Goal: Task Accomplishment & Management: Complete application form

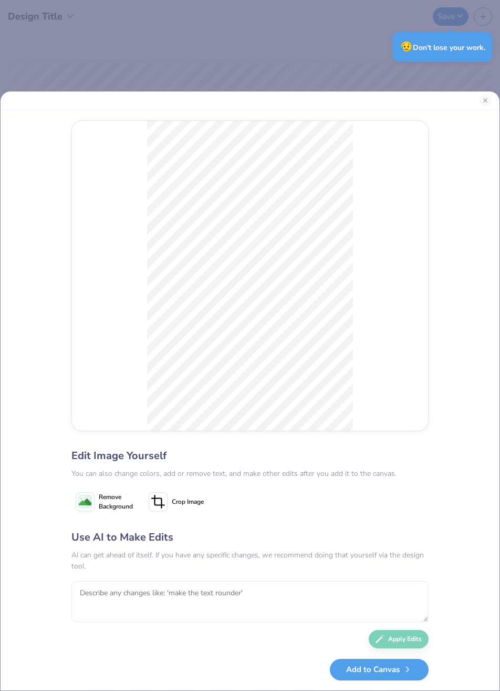
click at [474, 396] on div "Edit Image Yourself You can also change colors, add or remove text, and make ot…" at bounding box center [250, 391] width 500 height 600
click at [161, 601] on textarea at bounding box center [249, 601] width 357 height 41
click at [163, 590] on textarea at bounding box center [249, 601] width 357 height 41
click at [99, 597] on textarea at bounding box center [249, 601] width 357 height 41
click at [202, 598] on textarea at bounding box center [249, 601] width 357 height 41
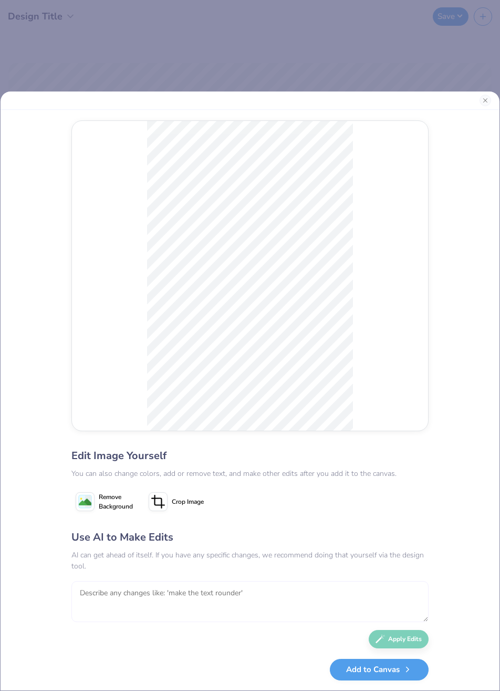
click at [197, 597] on textarea at bounding box center [249, 601] width 357 height 41
click at [126, 597] on textarea at bounding box center [249, 601] width 357 height 41
click at [112, 610] on textarea at bounding box center [249, 601] width 357 height 41
click at [125, 596] on textarea at bounding box center [249, 601] width 357 height 41
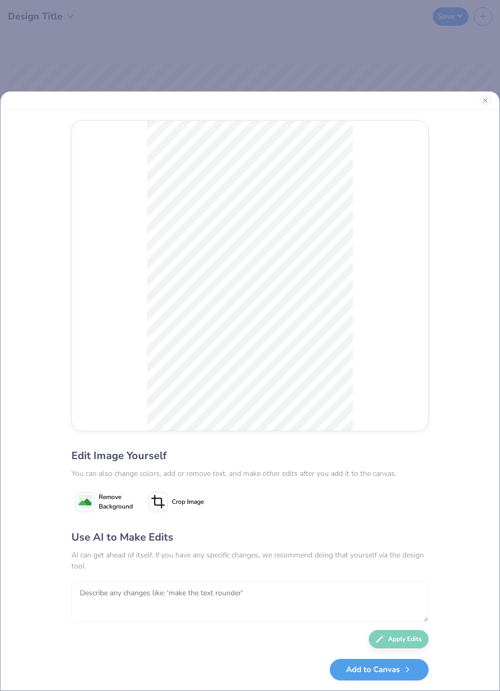
click at [168, 590] on textarea at bounding box center [249, 601] width 357 height 41
click at [100, 597] on textarea at bounding box center [249, 601] width 357 height 41
click at [104, 594] on textarea at bounding box center [249, 601] width 357 height 41
click at [99, 595] on textarea at bounding box center [249, 601] width 357 height 41
click at [161, 589] on textarea at bounding box center [249, 601] width 357 height 41
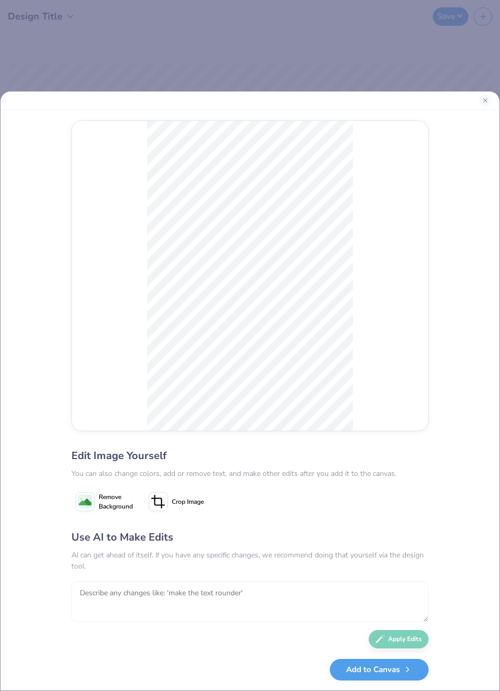
click at [203, 596] on textarea at bounding box center [249, 601] width 357 height 41
click at [209, 592] on textarea at bounding box center [249, 601] width 357 height 41
click at [111, 587] on textarea at bounding box center [249, 601] width 357 height 41
click at [108, 591] on textarea at bounding box center [249, 601] width 357 height 41
click at [386, 595] on textarea at bounding box center [249, 601] width 357 height 41
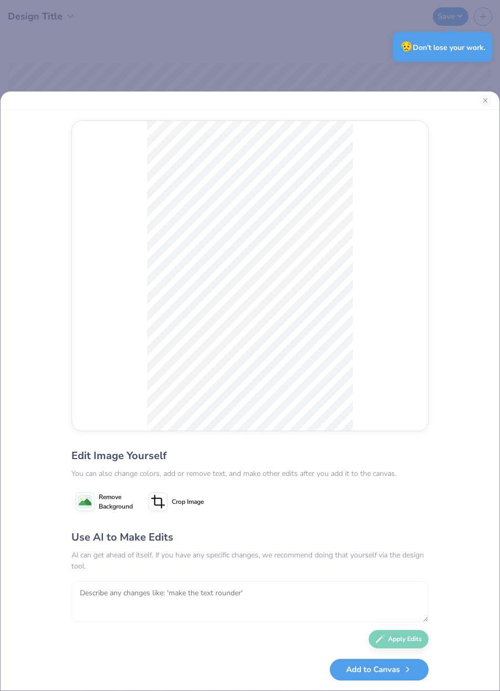
click at [179, 616] on textarea at bounding box center [249, 601] width 357 height 41
click at [176, 598] on textarea at bounding box center [249, 601] width 357 height 41
click at [172, 610] on textarea at bounding box center [249, 601] width 357 height 41
click at [177, 595] on textarea at bounding box center [249, 601] width 357 height 41
click at [138, 595] on textarea at bounding box center [249, 601] width 357 height 41
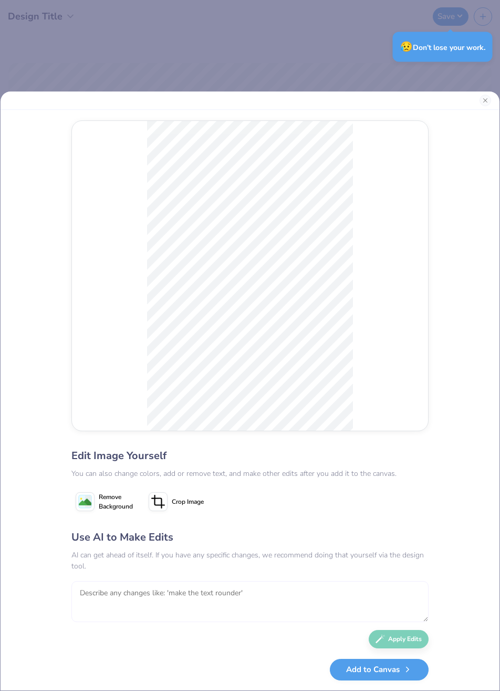
click at [141, 615] on textarea at bounding box center [249, 601] width 357 height 41
click at [249, 589] on textarea at bounding box center [249, 601] width 357 height 41
click at [188, 490] on button "Crop Image" at bounding box center [178, 501] width 66 height 26
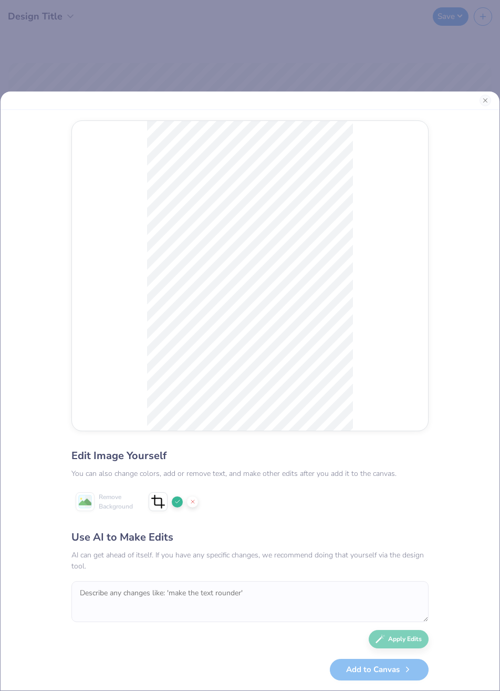
click at [427, 365] on div at bounding box center [250, 276] width 356 height 310
click at [445, 325] on div "Edit Image Yourself You can also change colors, add or remove text, and make ot…" at bounding box center [250, 391] width 500 height 600
click at [436, 322] on div "Edit Image Yourself You can also change colors, add or remove text, and make ot…" at bounding box center [250, 400] width 378 height 580
click at [361, 494] on div "Remove Background" at bounding box center [249, 501] width 357 height 26
click at [465, 404] on div "Edit Image Yourself You can also change colors, add or remove text, and make ot…" at bounding box center [250, 391] width 500 height 600
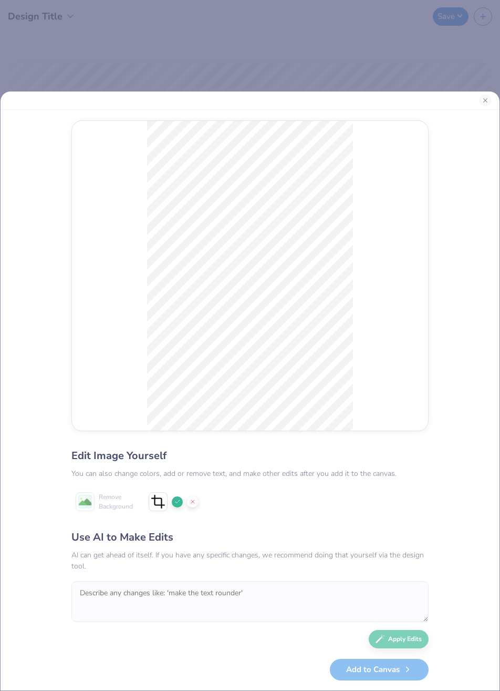
click at [433, 130] on div "Edit Image Yourself You can also change colors, add or remove text, and make ot…" at bounding box center [250, 400] width 378 height 580
click at [408, 423] on div at bounding box center [250, 276] width 356 height 310
click at [192, 501] on line at bounding box center [192, 501] width 3 height 3
click at [118, 595] on textarea at bounding box center [249, 601] width 357 height 41
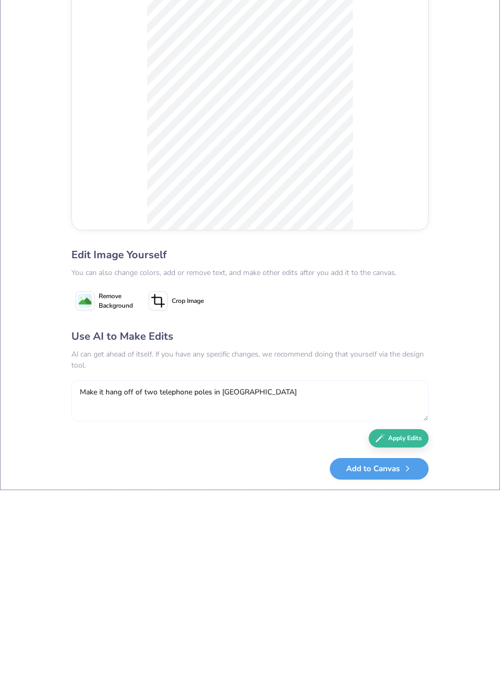
type textarea "Make it hang off of two telephone poles in NYC"
click at [406, 638] on button "Apply Edits" at bounding box center [399, 639] width 60 height 18
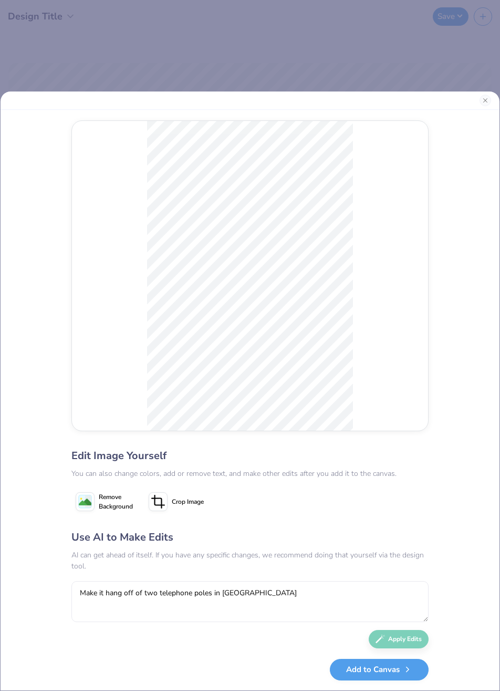
click at [151, 495] on icon at bounding box center [158, 501] width 19 height 19
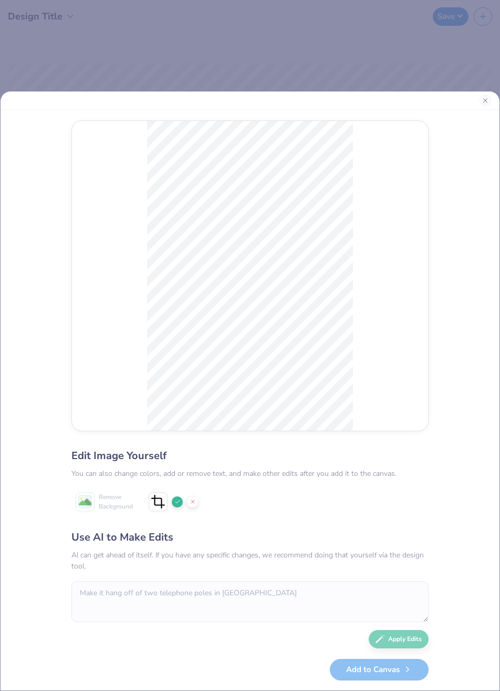
click at [409, 487] on div "Edit Image Yourself You can also change colors, add or remove text, and make ot…" at bounding box center [249, 564] width 357 height 232
click at [174, 499] on icon at bounding box center [177, 501] width 6 height 6
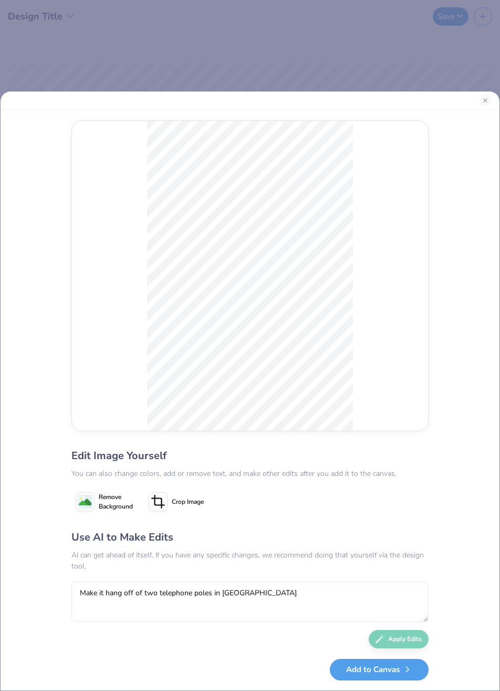
click at [389, 670] on button "Add to Canvas" at bounding box center [379, 670] width 99 height 22
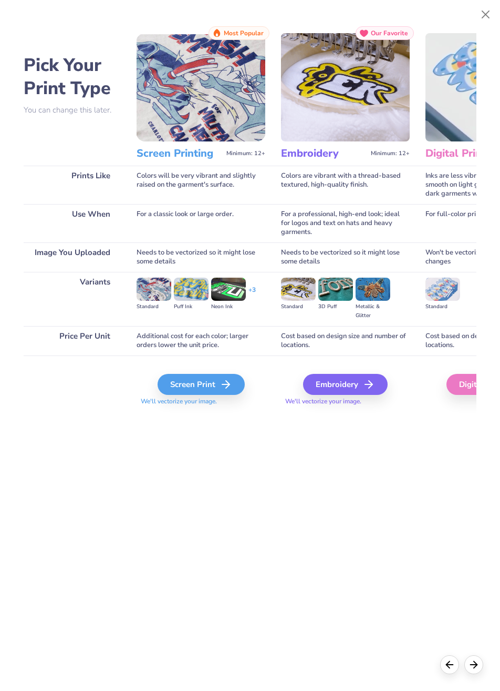
click at [211, 389] on div "Screen Print" at bounding box center [201, 384] width 87 height 21
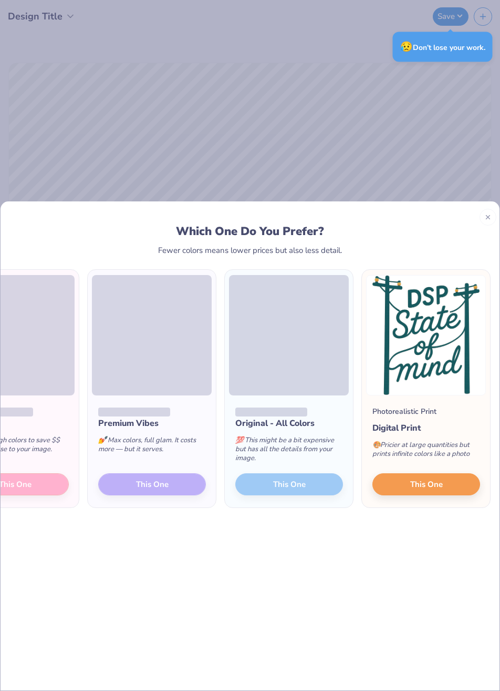
scroll to position [0, 98]
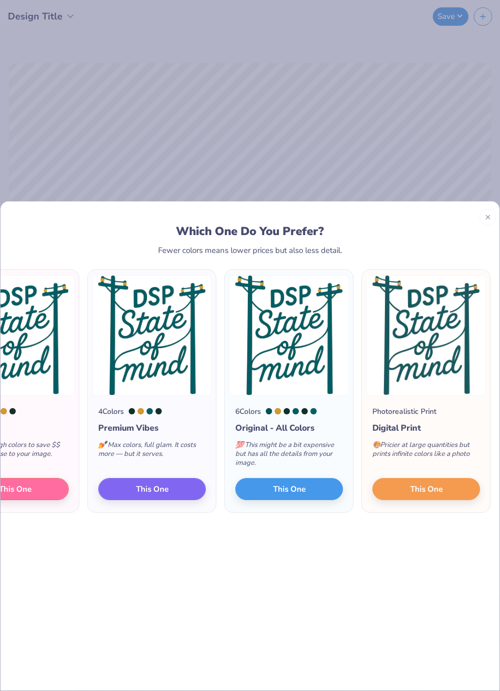
click at [436, 491] on span "This One" at bounding box center [426, 488] width 33 height 12
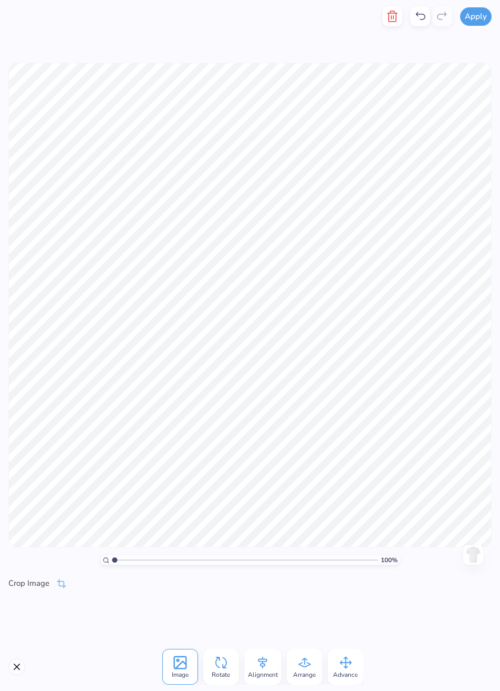
click at [342, 664] on icon at bounding box center [346, 662] width 12 height 12
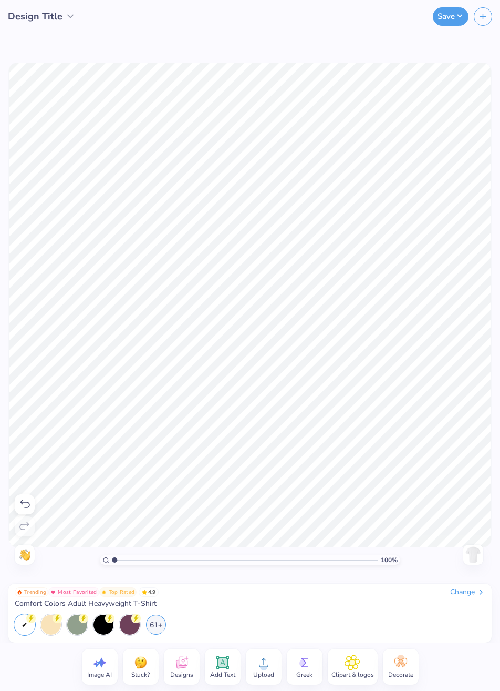
click at [274, 669] on div "Upload" at bounding box center [264, 667] width 36 height 36
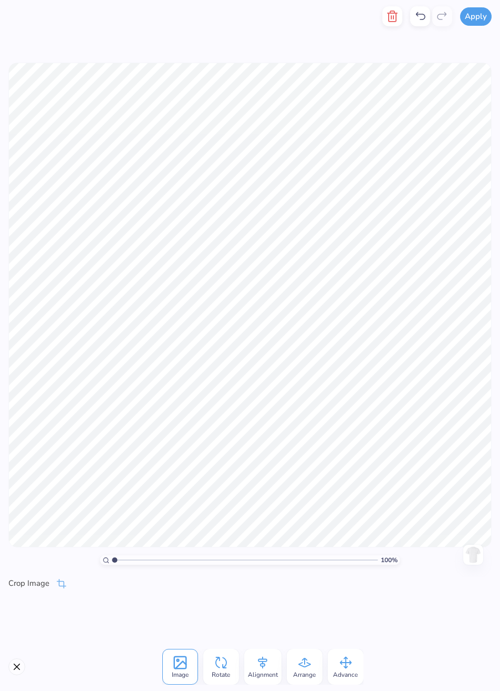
click at [312, 671] on span "Arrange" at bounding box center [304, 674] width 23 height 8
click at [227, 665] on icon at bounding box center [221, 662] width 16 height 16
click at [265, 669] on icon at bounding box center [263, 662] width 16 height 16
click at [9, 670] on button "Close" at bounding box center [16, 666] width 17 height 17
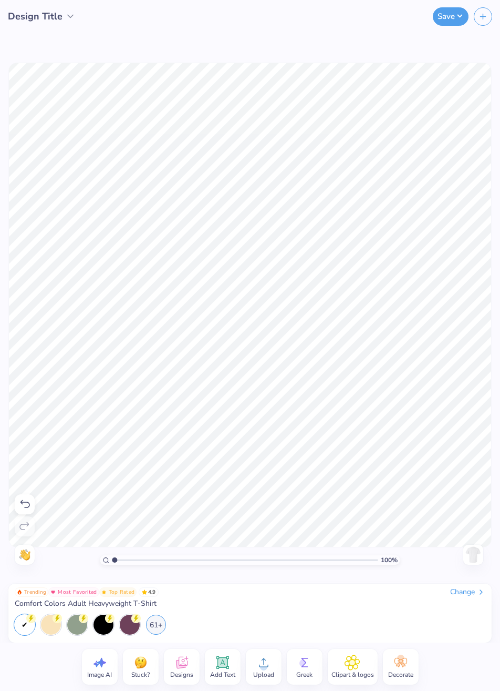
click at [96, 669] on icon at bounding box center [100, 662] width 16 height 16
select select "4"
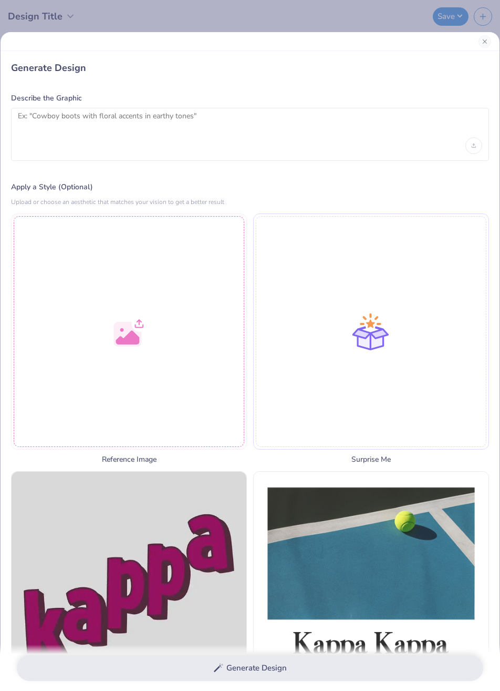
click at [155, 310] on div at bounding box center [129, 331] width 236 height 236
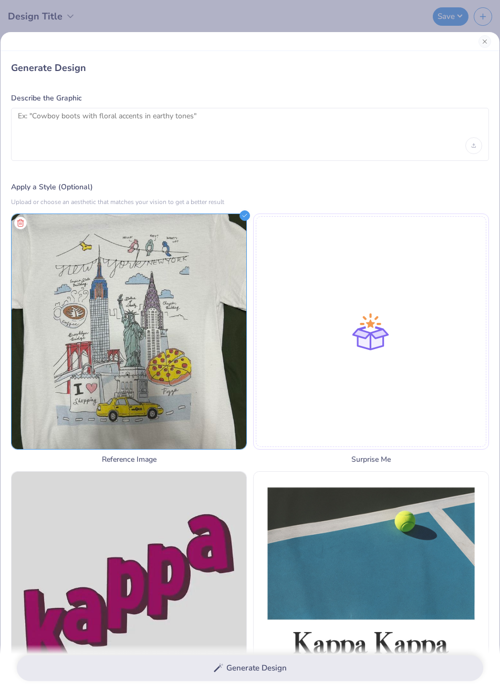
click at [141, 356] on img at bounding box center [129, 331] width 235 height 235
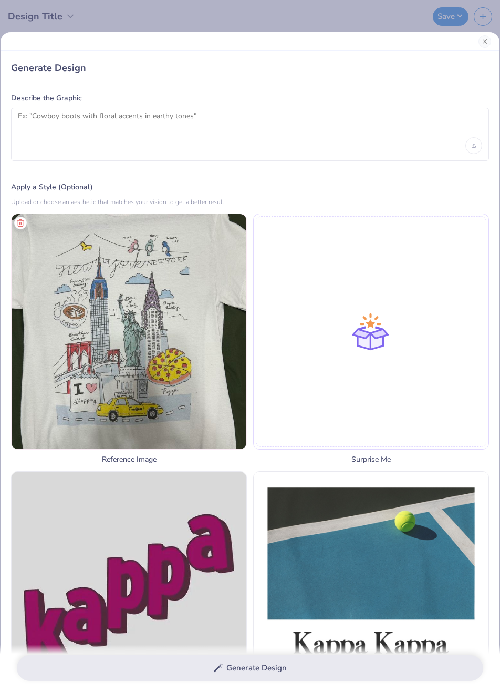
click at [169, 289] on img at bounding box center [129, 331] width 235 height 235
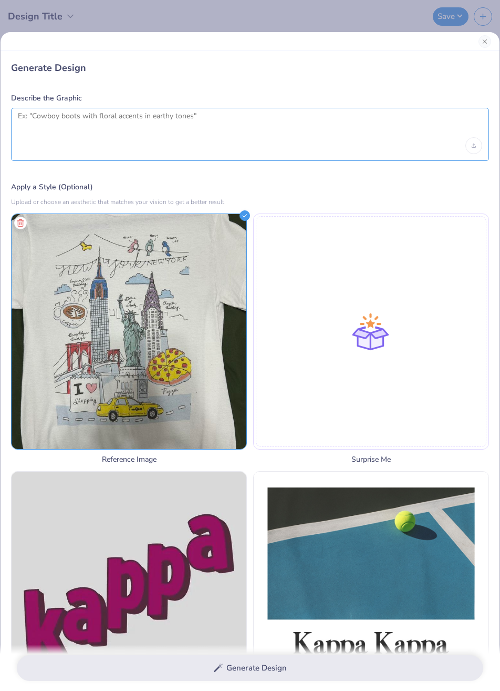
click at [298, 136] on textarea at bounding box center [250, 124] width 465 height 26
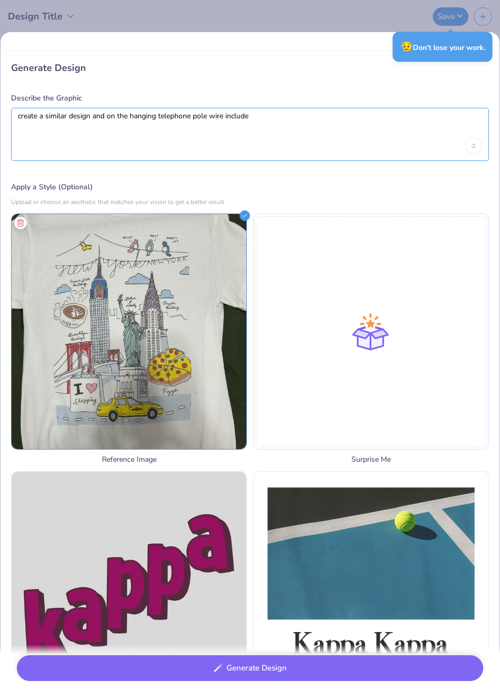
type textarea "create a similar design and on the hanging telephone pole wire include ""
select select "4"
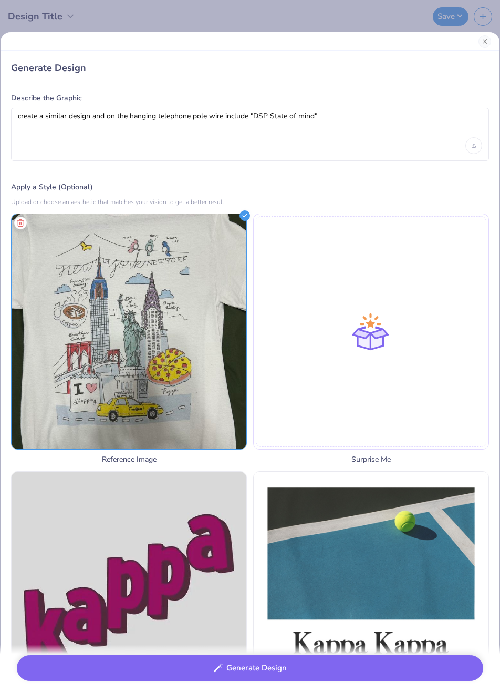
type textarea "create a similar design and on the hanging telephone pole wire include "DSP Sta…"
click at [270, 669] on button "Generate Design" at bounding box center [250, 668] width 467 height 26
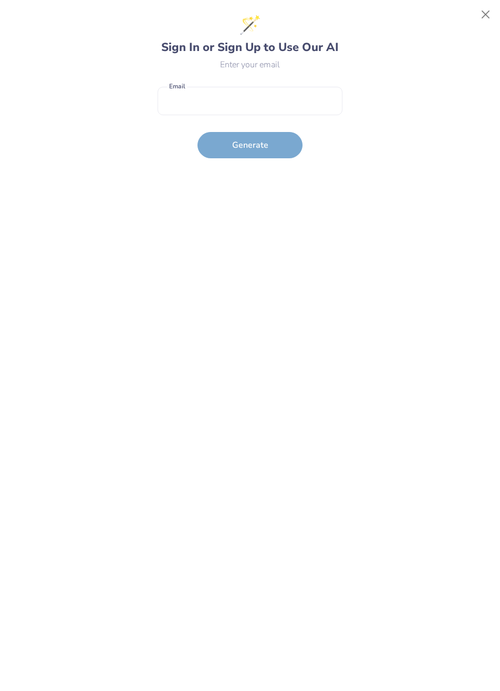
click at [484, 22] on button "Close" at bounding box center [486, 15] width 20 height 20
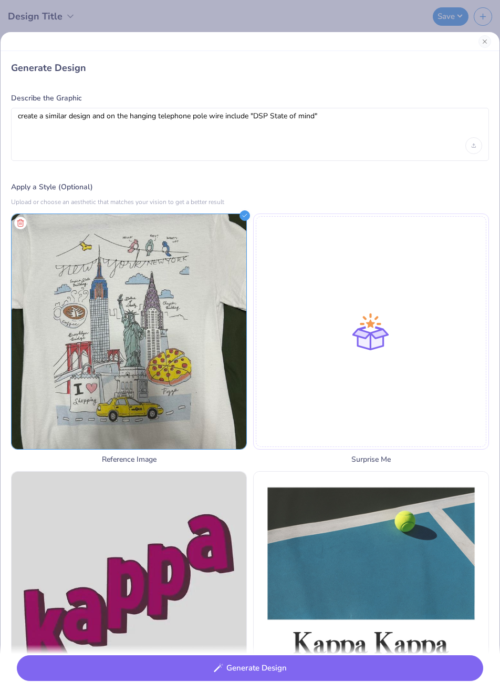
click at [250, 658] on button "Generate Design" at bounding box center [250, 668] width 467 height 26
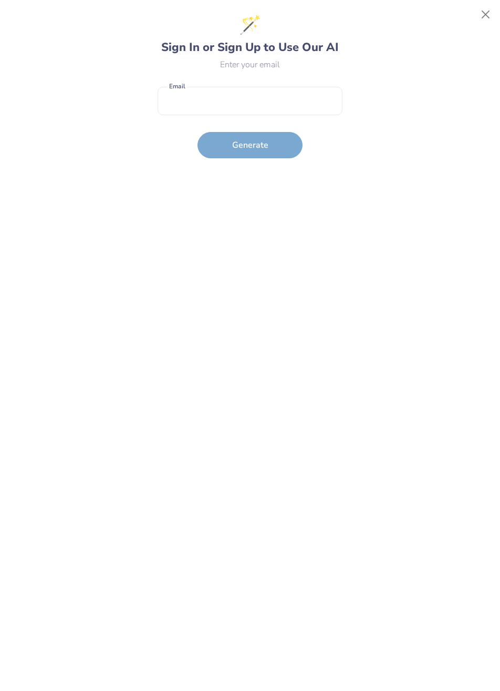
click at [305, 104] on input "email" at bounding box center [250, 101] width 185 height 29
click at [287, 104] on input "email" at bounding box center [250, 101] width 185 height 29
type input "[EMAIL_ADDRESS][DOMAIN_NAME]"
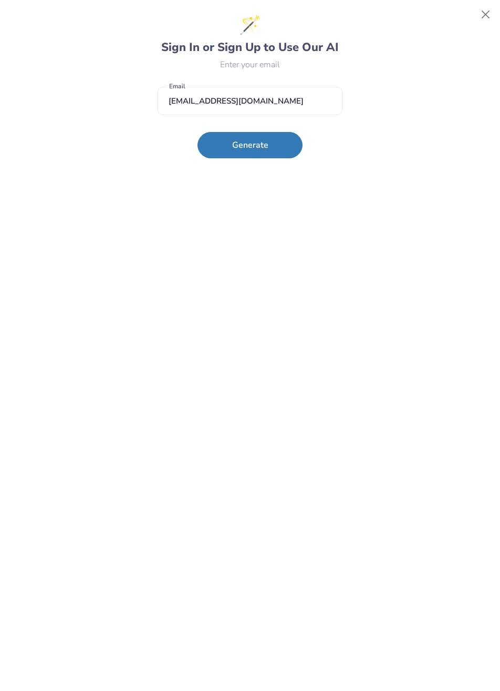
click at [259, 142] on button "Generate" at bounding box center [250, 145] width 105 height 26
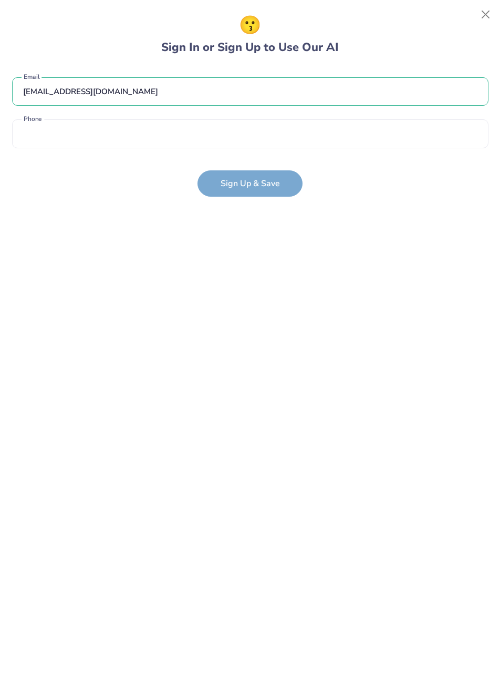
click at [372, 145] on input "tel" at bounding box center [250, 133] width 477 height 29
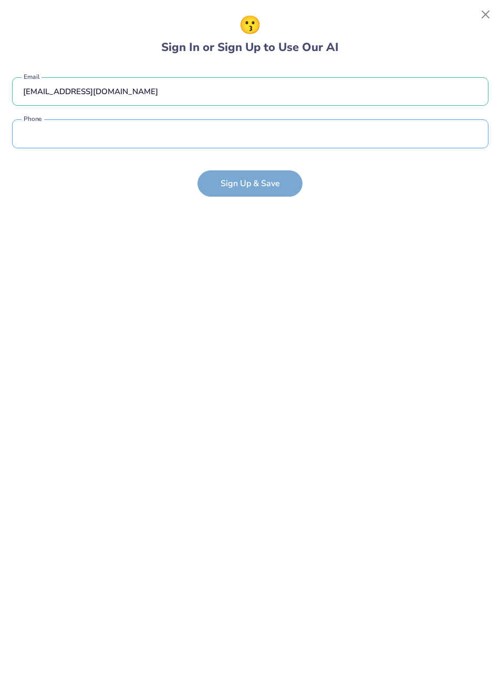
click at [137, 135] on input "tel" at bounding box center [250, 133] width 477 height 29
type input "(141) 559-5528"
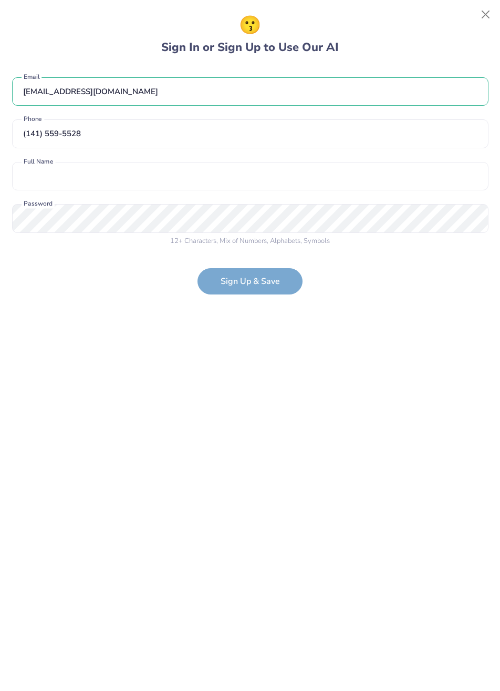
click at [122, 178] on input "text" at bounding box center [250, 176] width 477 height 29
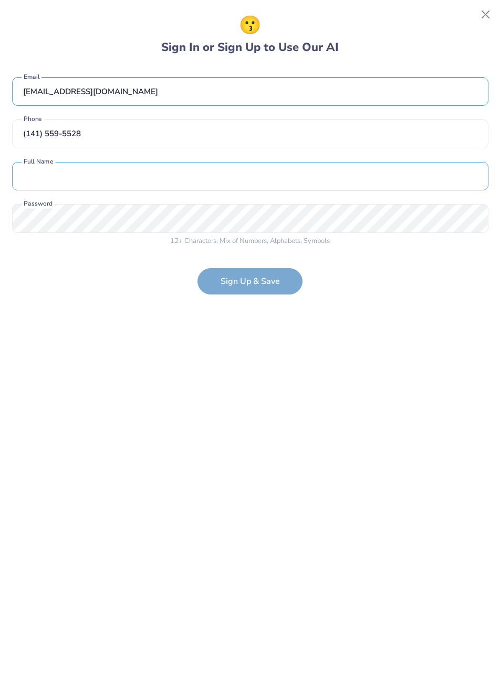
type input "[PERSON_NAME]"
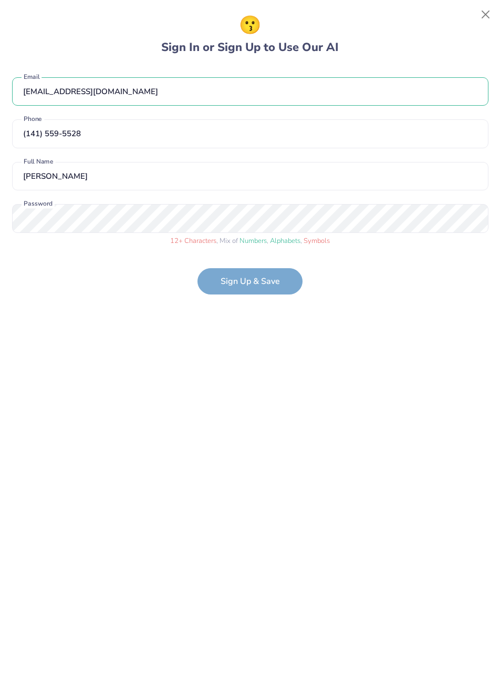
select select "4"
click at [246, 289] on form "[EMAIL_ADDRESS][DOMAIN_NAME] Email [PHONE_NUMBER] Phone [PERSON_NAME] Full Name…" at bounding box center [250, 181] width 477 height 228
click at [258, 278] on form "[EMAIL_ADDRESS][DOMAIN_NAME] Email [PHONE_NUMBER] Phone [PERSON_NAME] Full Name…" at bounding box center [250, 181] width 477 height 228
click at [248, 289] on form "[EMAIL_ADDRESS][DOMAIN_NAME] Email [PHONE_NUMBER] Phone [PERSON_NAME] Full Name…" at bounding box center [250, 181] width 477 height 228
click at [269, 273] on form "[EMAIL_ADDRESS][DOMAIN_NAME] Email [PHONE_NUMBER] Phone [PERSON_NAME] Full Name…" at bounding box center [250, 181] width 477 height 228
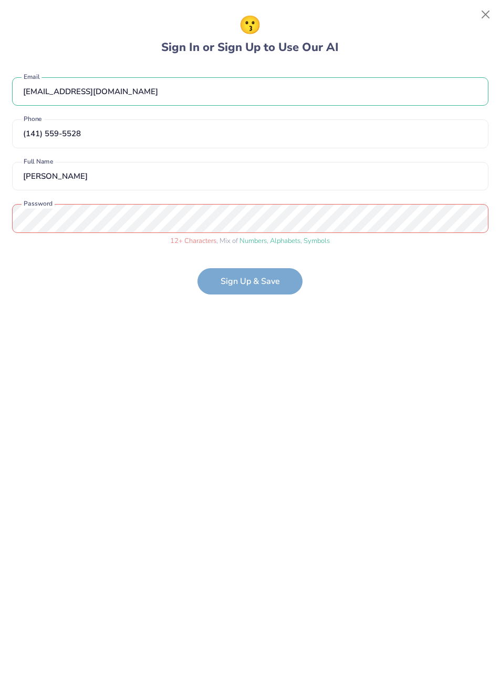
click at [266, 289] on form "[EMAIL_ADDRESS][DOMAIN_NAME] Email [PHONE_NUMBER] Phone [PERSON_NAME] Full Name…" at bounding box center [250, 181] width 477 height 228
click at [245, 287] on form "[EMAIL_ADDRESS][DOMAIN_NAME] Email [PHONE_NUMBER] Phone [PERSON_NAME] Full Name…" at bounding box center [250, 181] width 477 height 228
click at [277, 274] on form "[EMAIL_ADDRESS][DOMAIN_NAME] Email [PHONE_NUMBER] Phone [PERSON_NAME] Full Name…" at bounding box center [250, 181] width 477 height 228
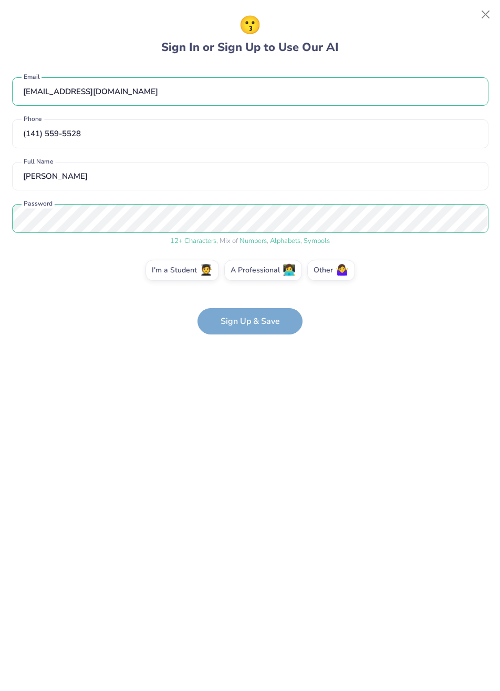
select select "4"
click at [240, 346] on div "😗 Sign In or Sign Up to Use Our AI etenorio@syr.edu Email (141) 559-5528 Phone …" at bounding box center [250, 345] width 477 height 667
click at [250, 322] on form "etenorio@syr.edu Email (141) 559-5528 Phone Emily Tenorio Full Name 12 + Charac…" at bounding box center [250, 201] width 477 height 268
click at [266, 324] on form "etenorio@syr.edu Email (141) 559-5528 Phone Emily Tenorio Full Name 12 + Charac…" at bounding box center [250, 201] width 477 height 268
click at [187, 264] on label "I'm a Student 🧑‍🎓" at bounding box center [183, 270] width 74 height 21
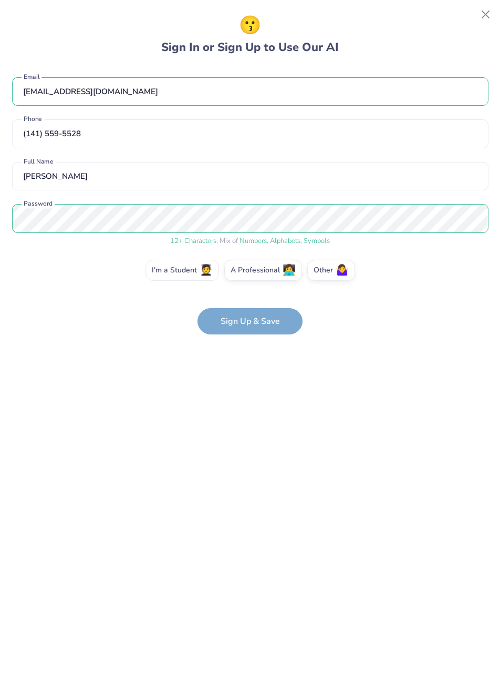
click at [247, 270] on input "I'm a Student 🧑‍🎓" at bounding box center [250, 273] width 7 height 7
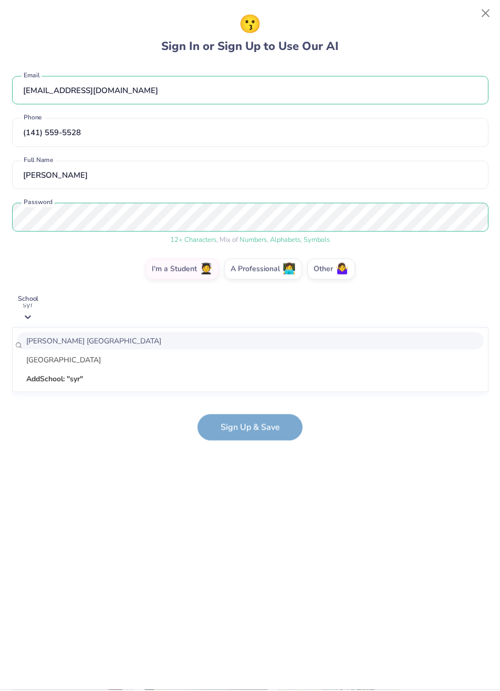
click at [87, 365] on div "Syracuse University" at bounding box center [250, 360] width 467 height 17
type input "syr"
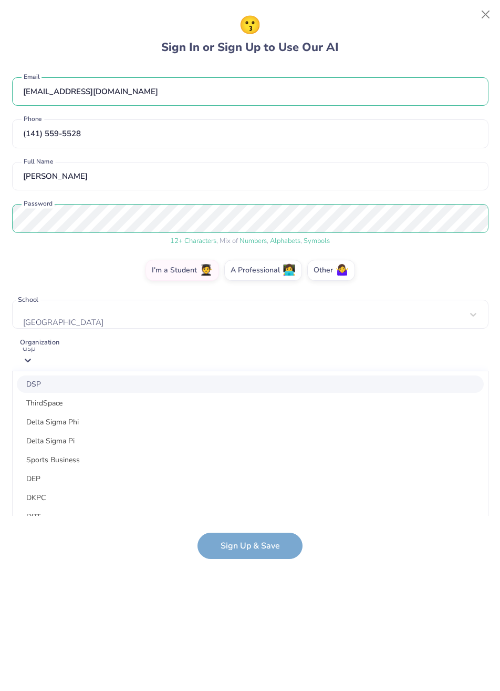
click at [92, 426] on div "Delta Sigma Phi" at bounding box center [250, 421] width 467 height 17
type input "dsp"
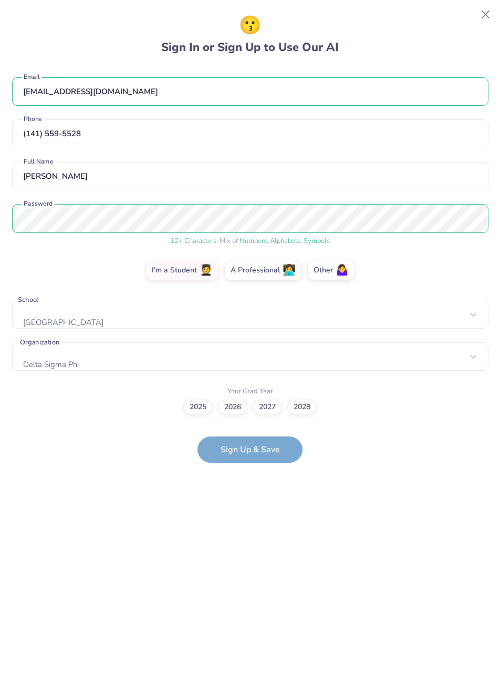
click at [273, 453] on form "etenorio@syr.edu Email (141) 559-5528 Phone Emily Tenorio Full Name 12 + Charac…" at bounding box center [250, 265] width 477 height 396
click at [301, 402] on label "2028" at bounding box center [301, 406] width 29 height 15
click at [254, 403] on input "2028" at bounding box center [250, 406] width 7 height 7
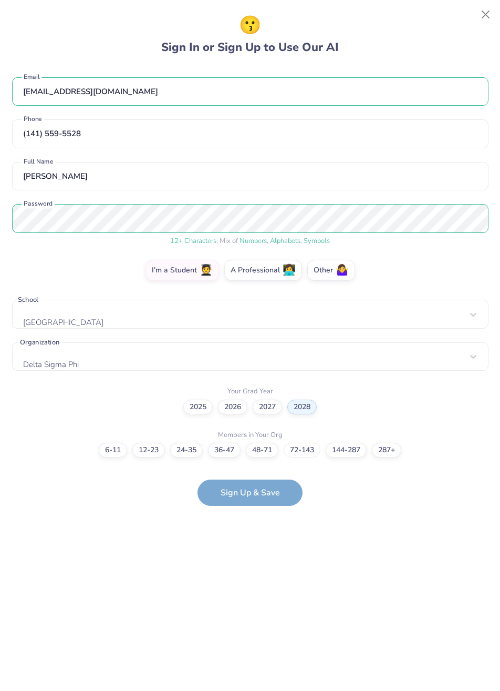
click at [304, 447] on label "72-143" at bounding box center [302, 450] width 37 height 15
click at [254, 447] on input "72-143" at bounding box center [250, 450] width 7 height 7
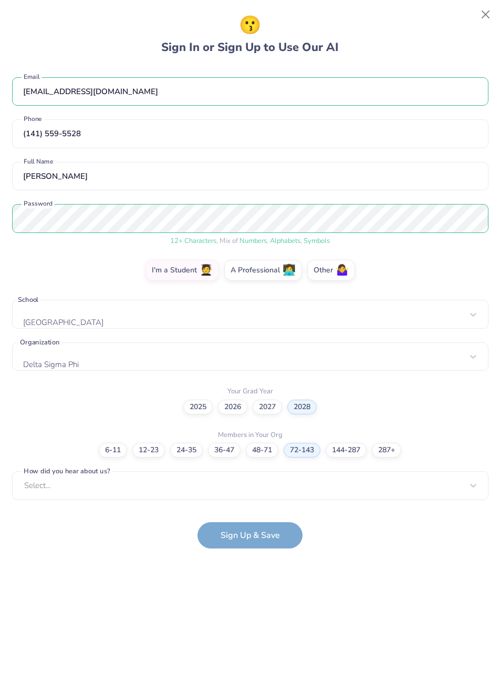
click at [253, 536] on form "etenorio@syr.edu Email (141) 559-5528 Phone Emily Tenorio Full Name 12 + Charac…" at bounding box center [250, 307] width 477 height 481
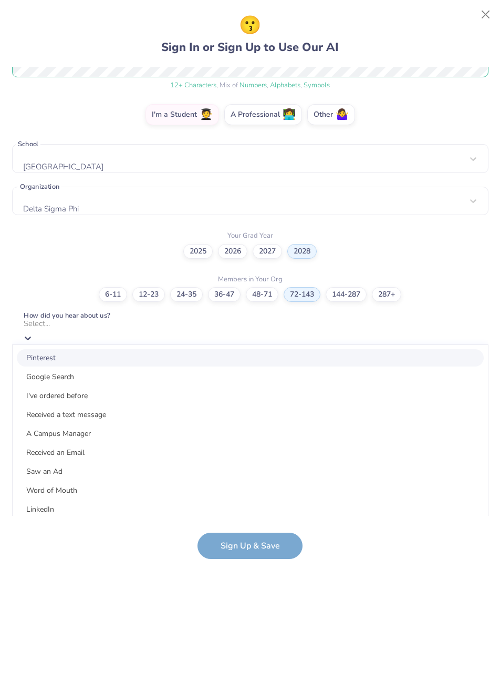
scroll to position [146, 0]
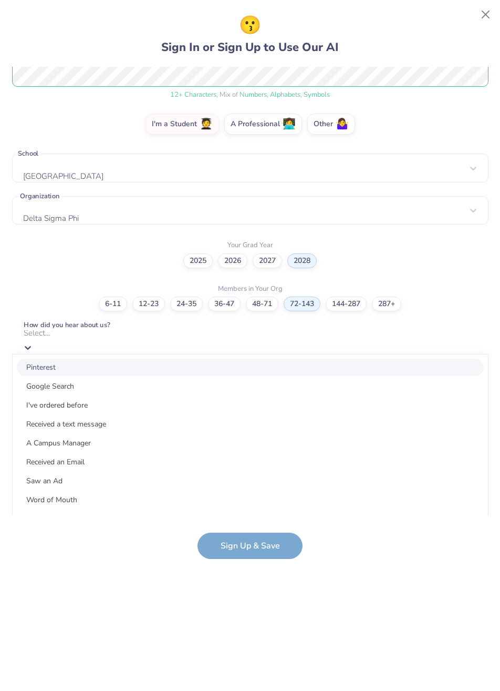
click at [85, 385] on div "Google Search" at bounding box center [250, 385] width 467 height 17
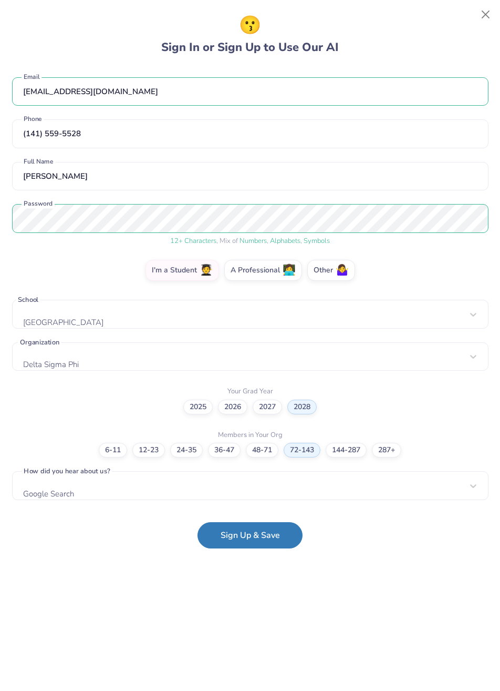
scroll to position [0, 0]
click at [243, 527] on button "Sign Up & Save" at bounding box center [250, 535] width 105 height 26
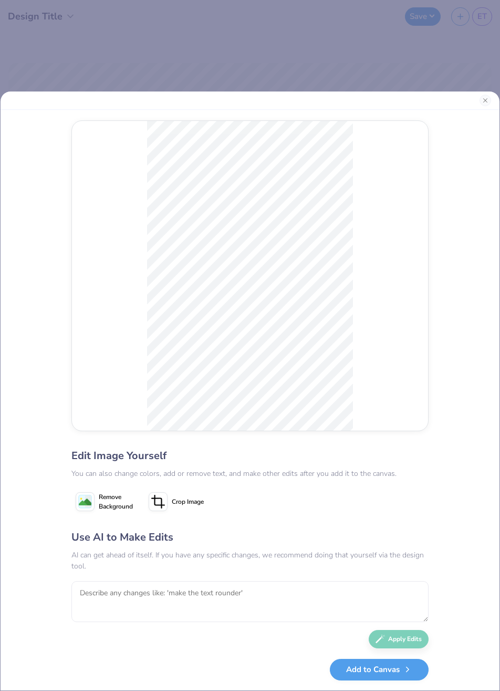
click at [365, 674] on button "Add to Canvas" at bounding box center [379, 670] width 99 height 22
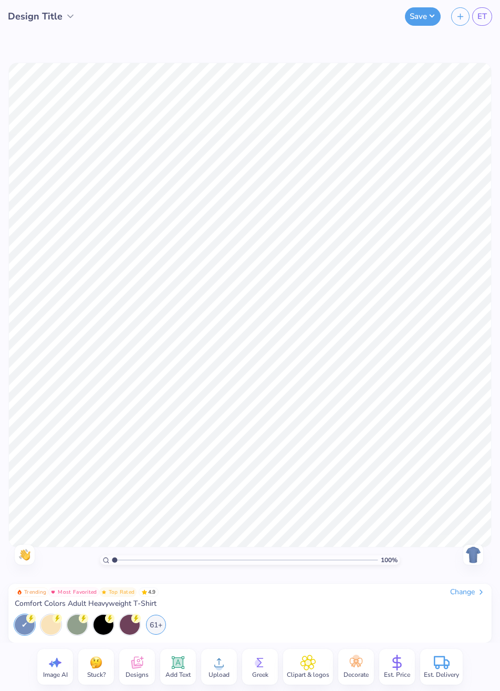
click at [476, 24] on link "ET" at bounding box center [483, 16] width 20 height 18
